Goal: Transaction & Acquisition: Book appointment/travel/reservation

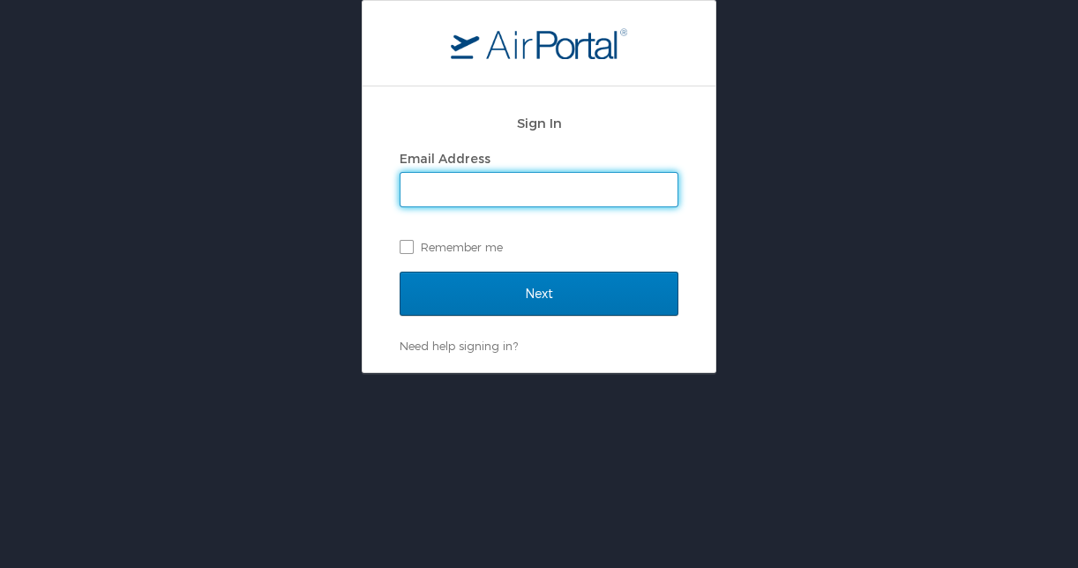
type input "madi.hilton@crumbl.com"
click at [539, 293] on input "Next" at bounding box center [539, 294] width 279 height 44
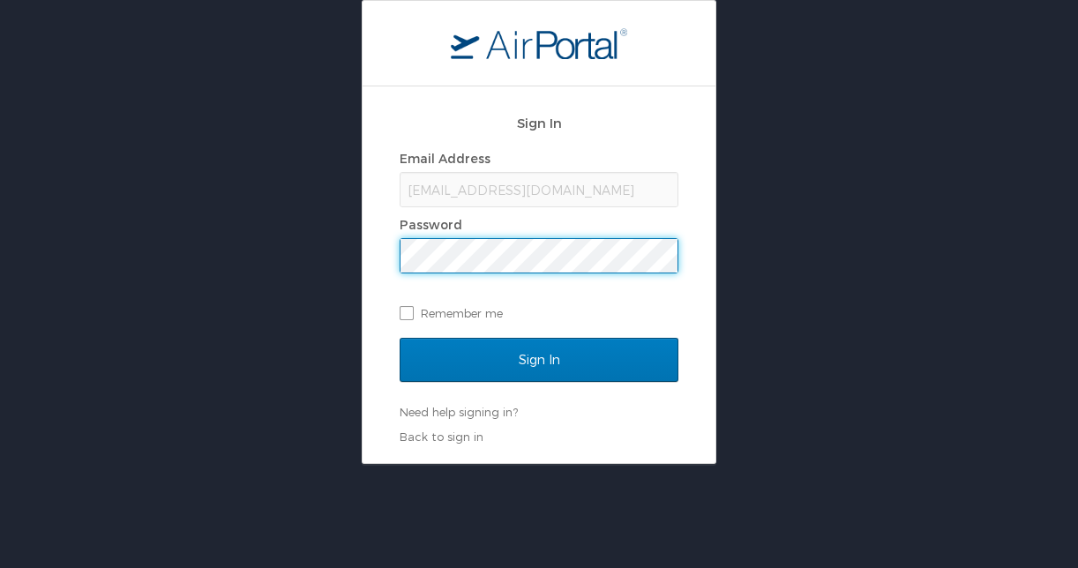
click at [539, 359] on input "Sign In" at bounding box center [539, 360] width 279 height 44
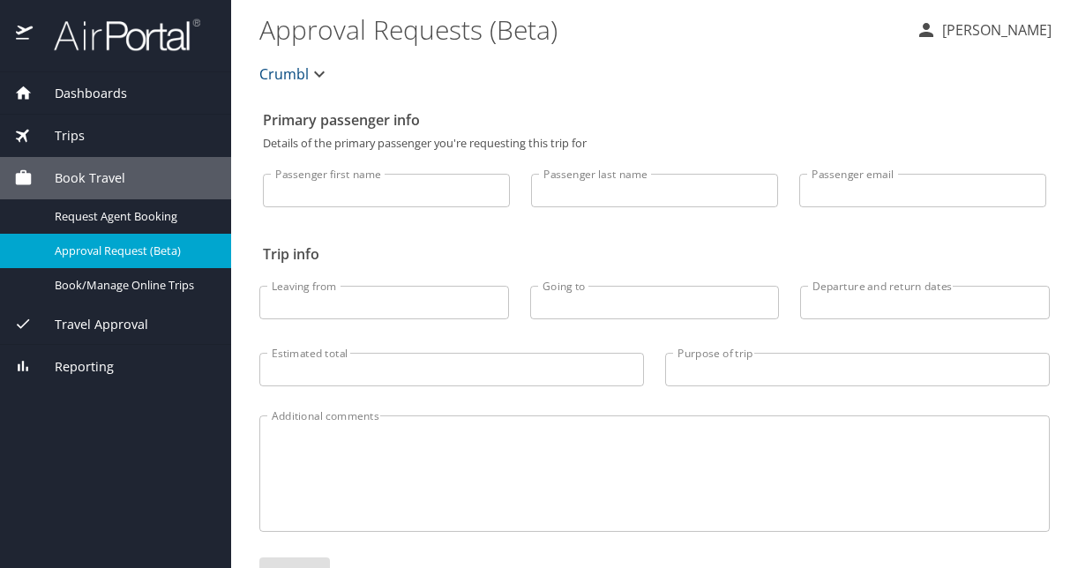
click at [127, 180] on div "Book Travel" at bounding box center [115, 177] width 203 height 19
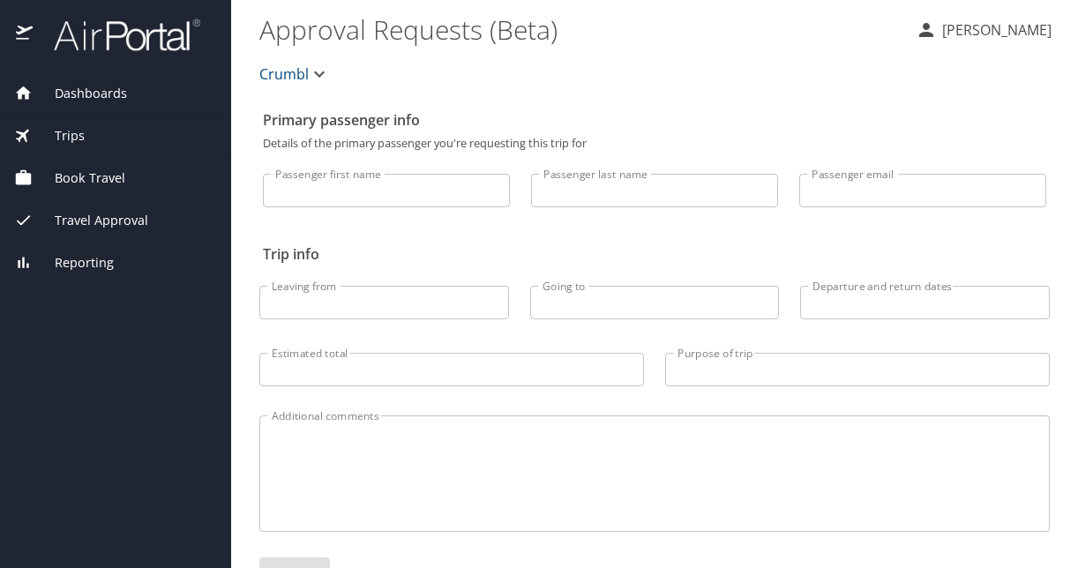
click at [105, 172] on span "Book Travel" at bounding box center [79, 177] width 93 height 19
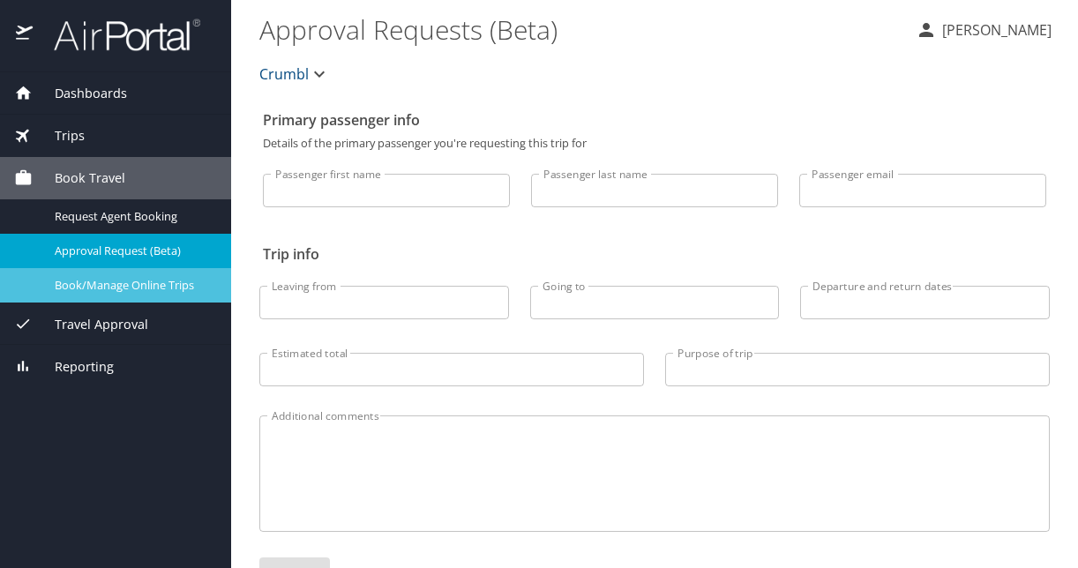
click at [118, 290] on span "Book/Manage Online Trips" at bounding box center [132, 285] width 155 height 17
click at [175, 277] on span "Book/Manage Online Trips" at bounding box center [132, 285] width 155 height 17
